Goal: Obtain resource: Download file/media

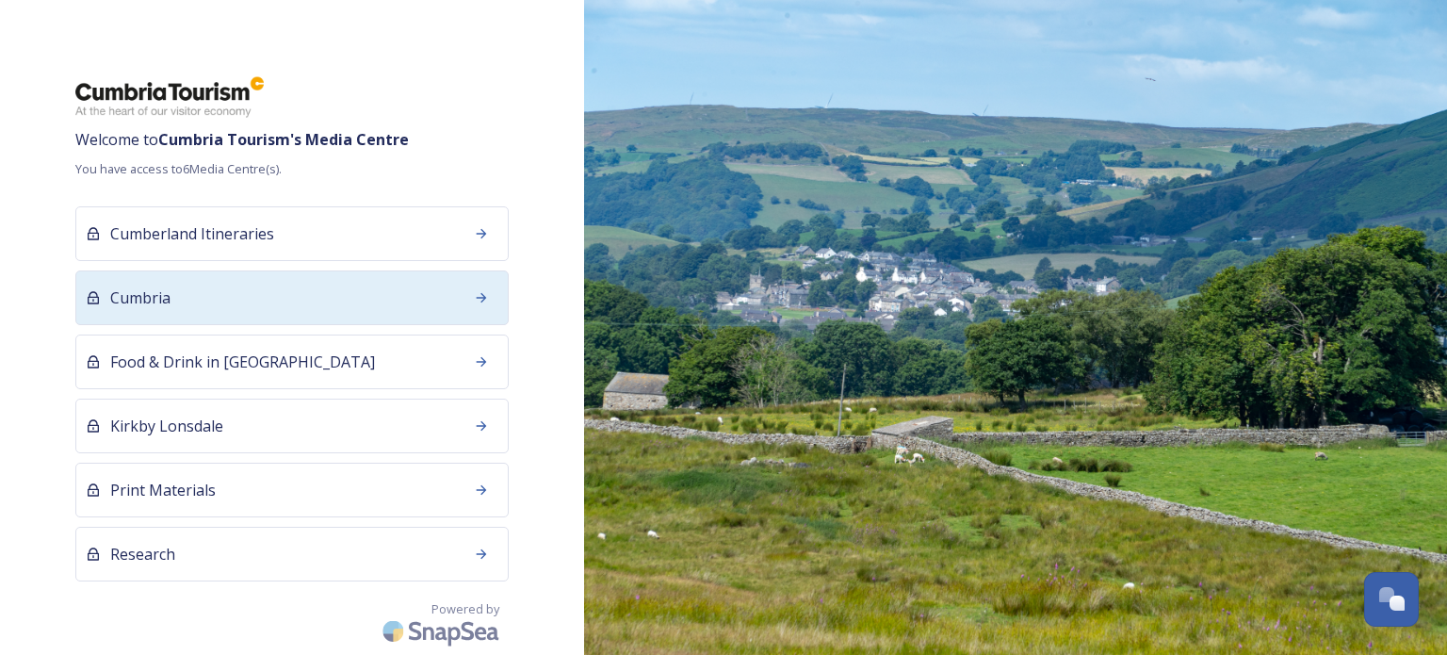
click at [300, 308] on div "Cumbria" at bounding box center [291, 297] width 433 height 55
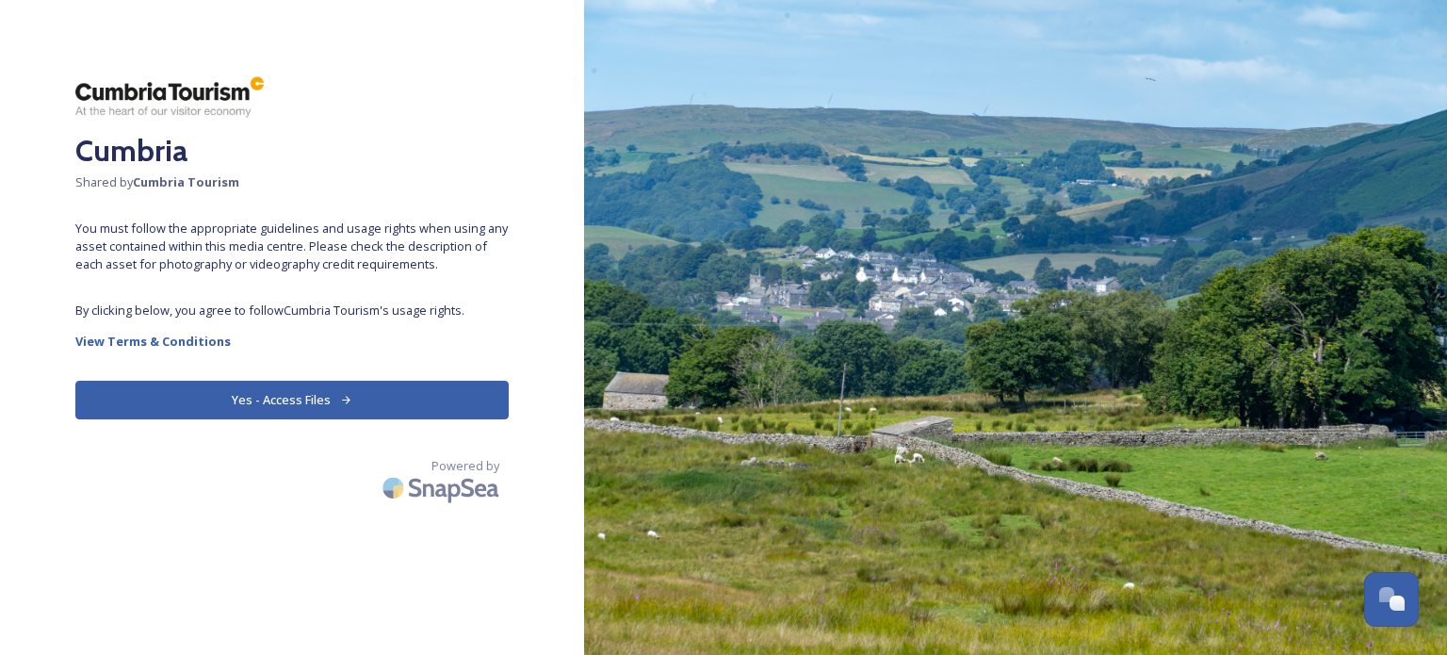
click at [340, 396] on icon at bounding box center [346, 400] width 12 height 12
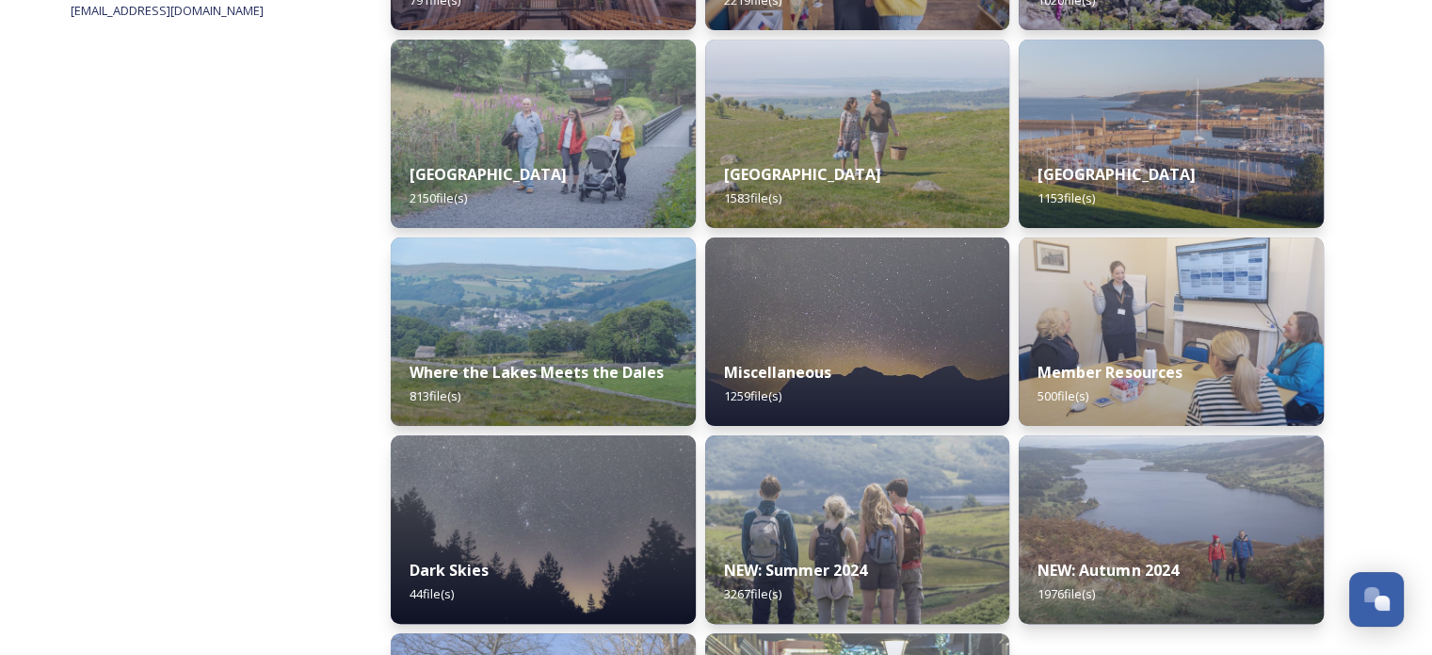
scroll to position [471, 0]
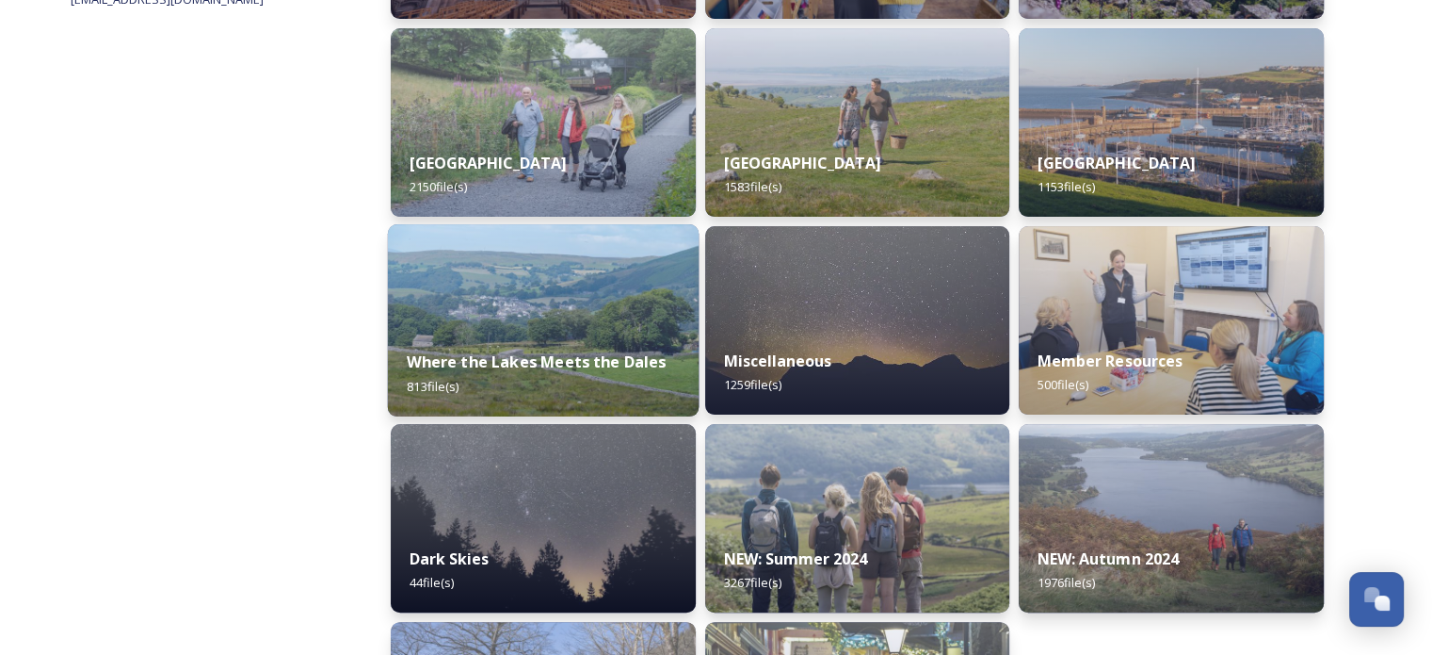
click at [515, 363] on strong "Where the Lakes Meets the Dales" at bounding box center [536, 361] width 259 height 21
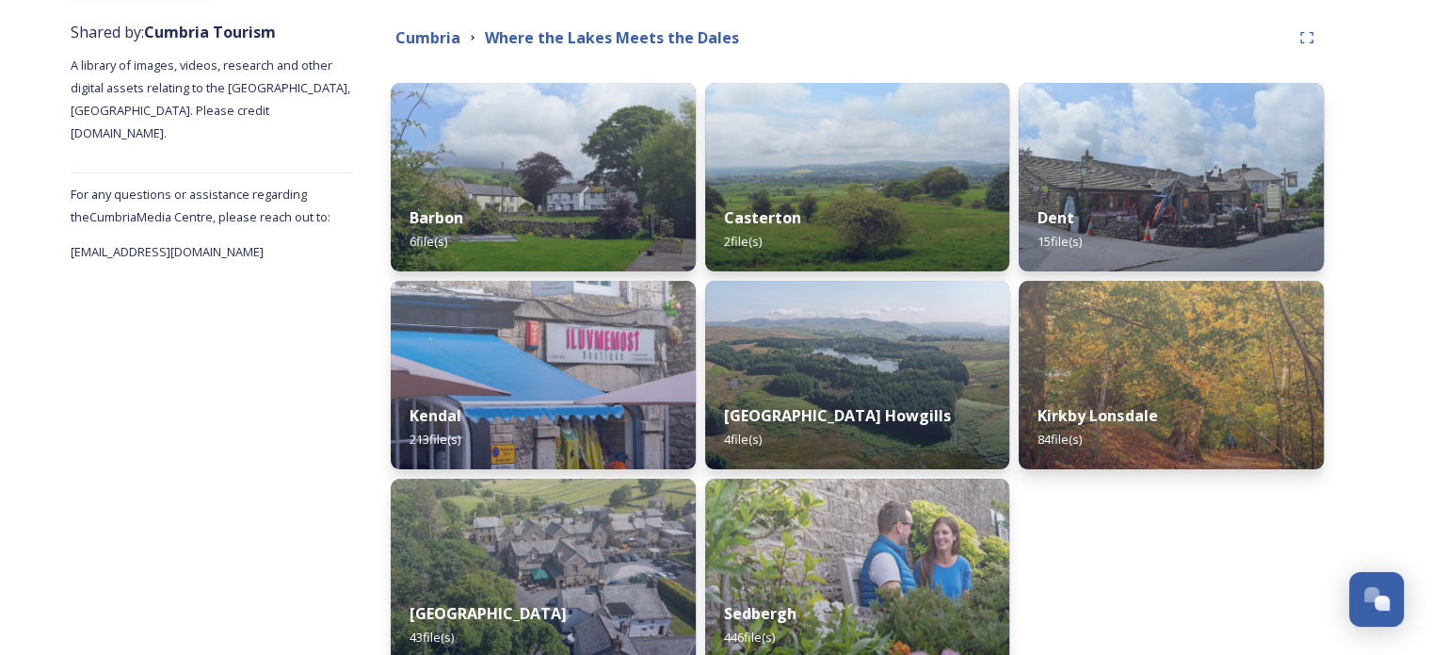
scroll to position [283, 0]
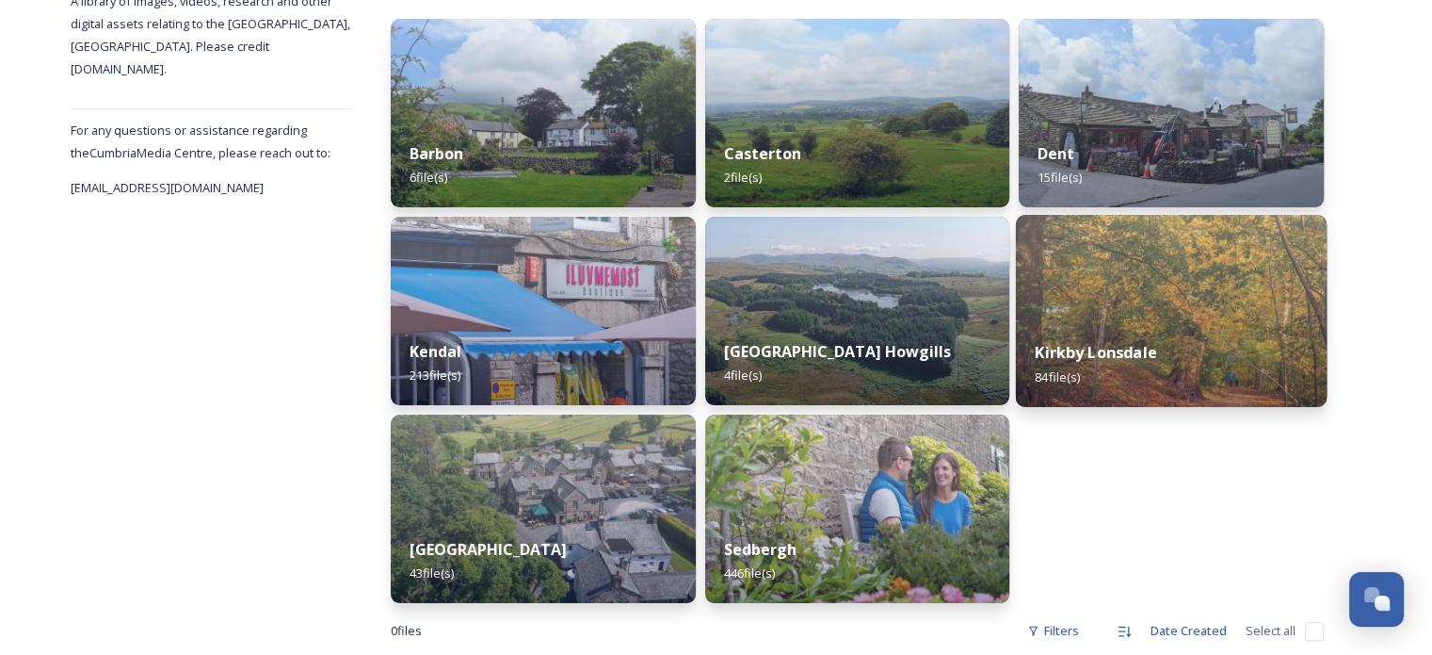
click at [1182, 339] on div "Kirkby Lonsdale 84 file(s)" at bounding box center [1171, 364] width 311 height 86
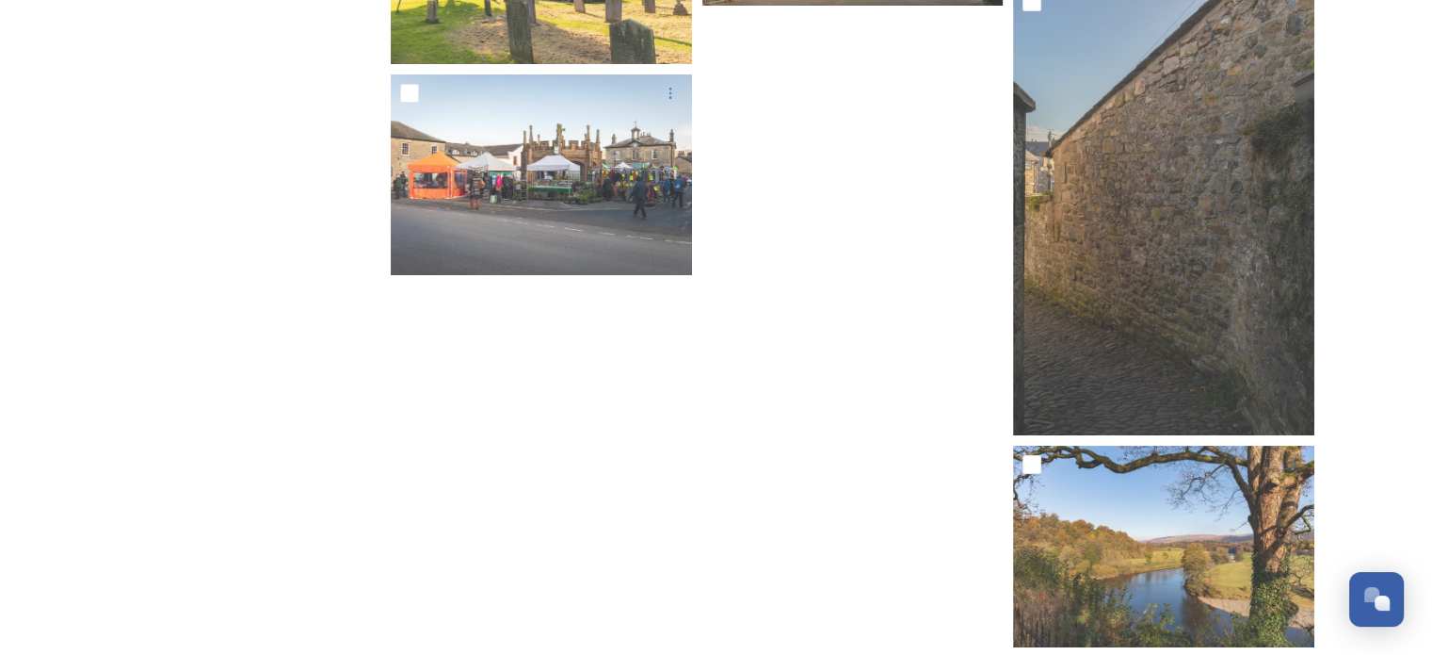
scroll to position [7271, 0]
